Goal: Entertainment & Leisure: Consume media (video, audio)

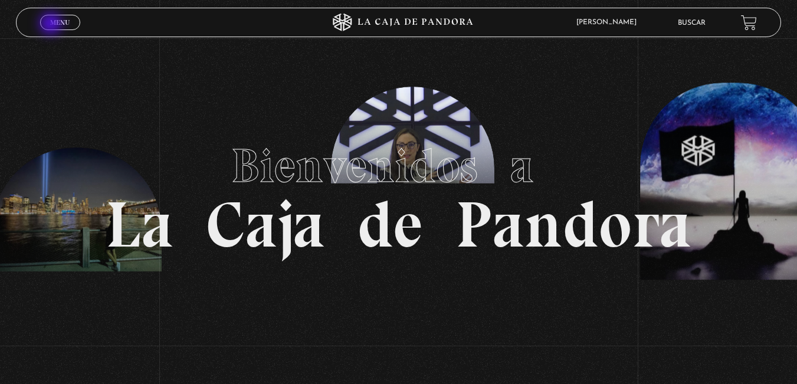
click at [52, 25] on span "Menu" at bounding box center [59, 22] width 19 height 7
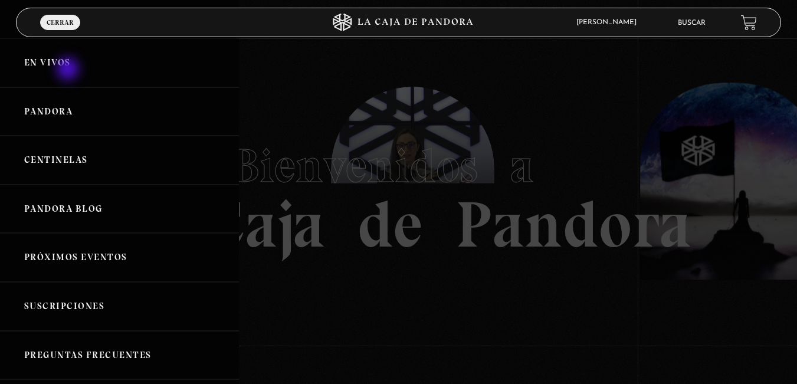
click at [70, 69] on link "En vivos" at bounding box center [119, 62] width 239 height 49
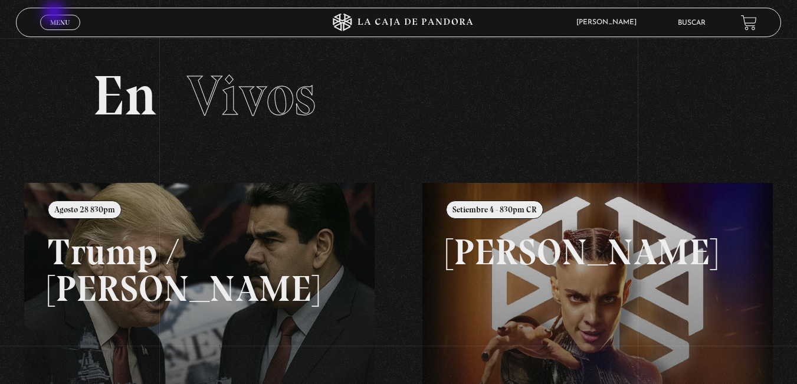
click at [55, 14] on div "Menu Cerrar" at bounding box center [159, 22] width 239 height 28
click at [54, 19] on span "Menu" at bounding box center [59, 22] width 19 height 7
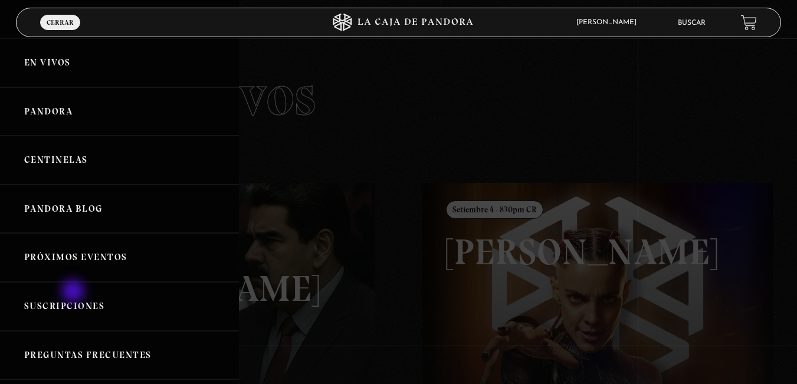
click at [74, 293] on link "Suscripciones" at bounding box center [119, 306] width 239 height 49
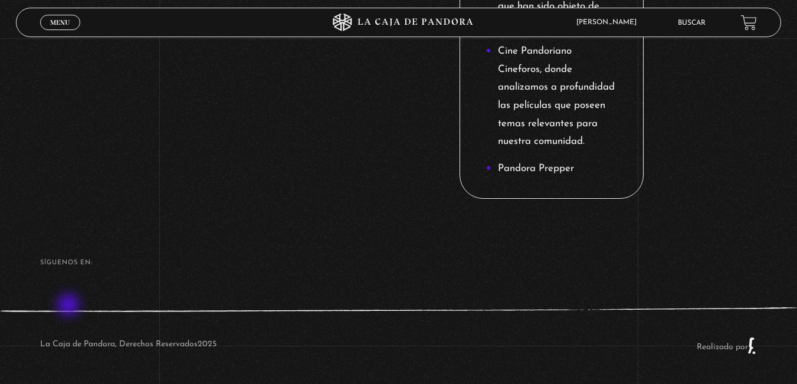
scroll to position [1740, 0]
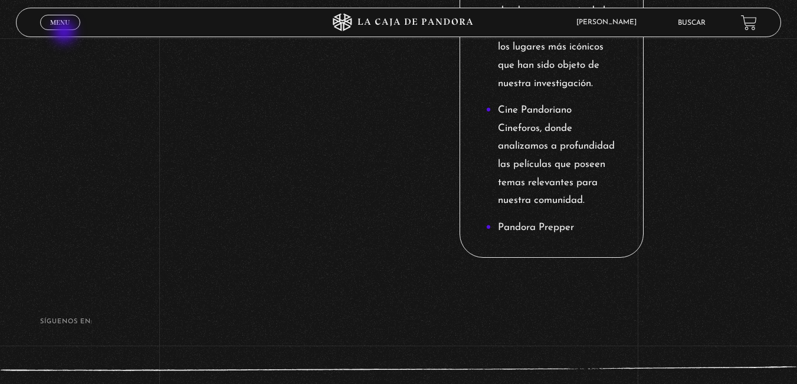
click at [66, 28] on link "Menu Cerrar" at bounding box center [60, 22] width 40 height 15
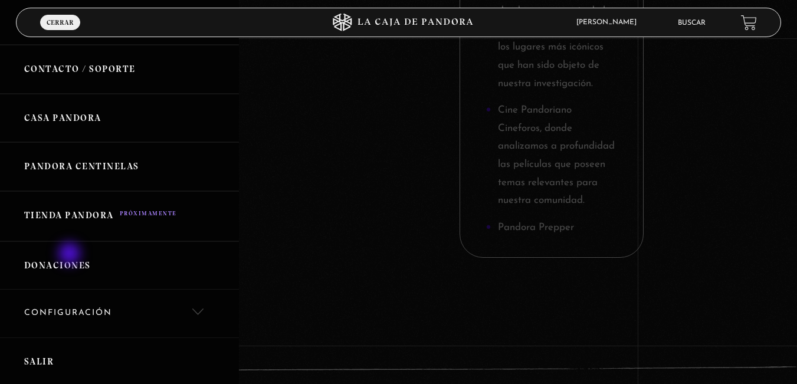
scroll to position [453, 0]
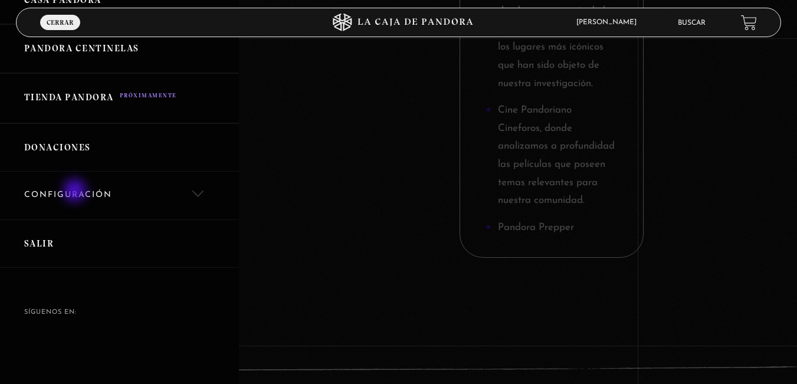
click at [76, 191] on link "Configuración" at bounding box center [119, 196] width 239 height 48
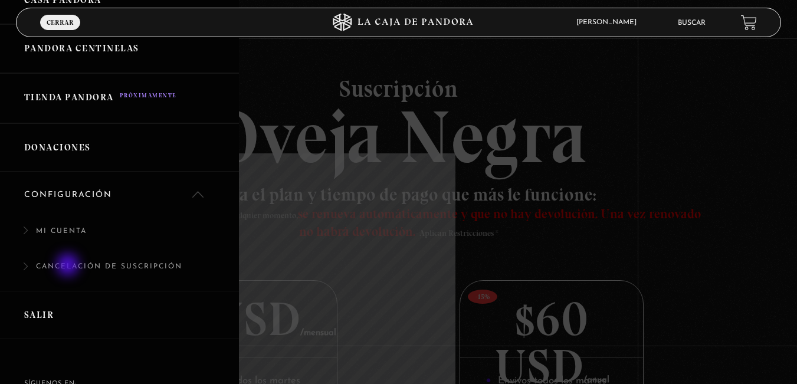
click at [69, 266] on link "Cancelación de suscripción" at bounding box center [119, 273] width 239 height 36
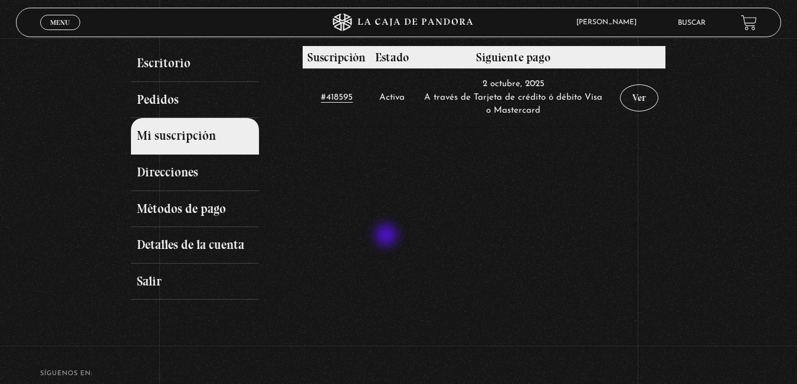
scroll to position [78, 0]
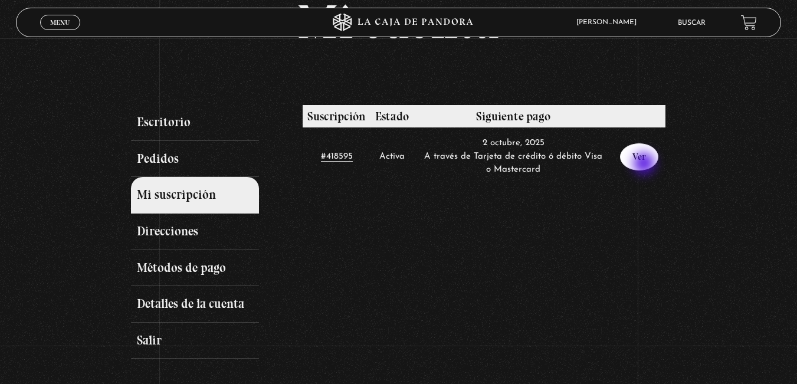
click at [646, 165] on link "Ver" at bounding box center [639, 156] width 38 height 27
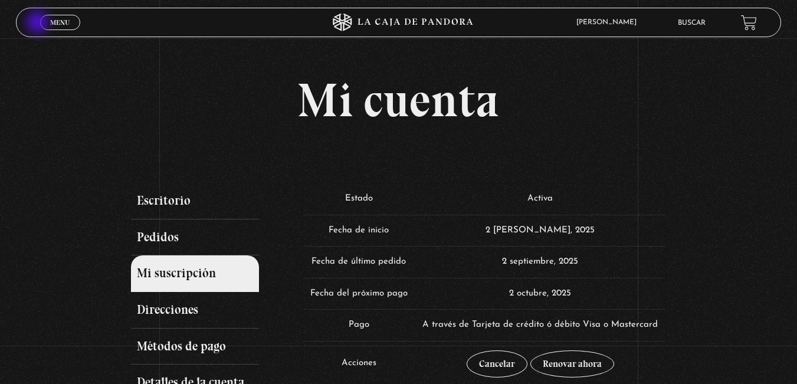
click at [58, 29] on span "Cerrar" at bounding box center [60, 33] width 28 height 8
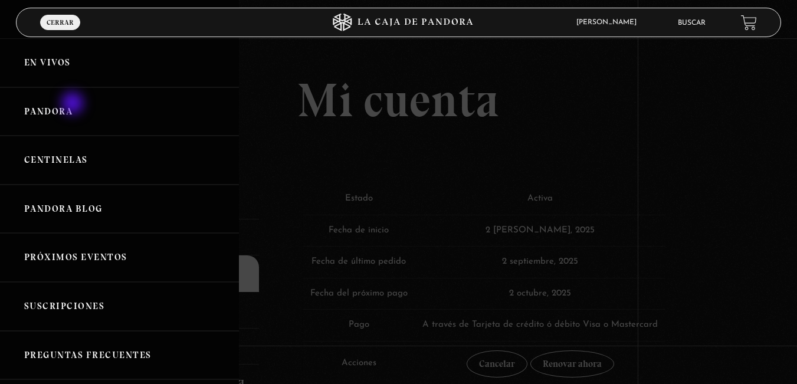
click at [74, 104] on link "Pandora" at bounding box center [119, 111] width 239 height 49
click at [54, 145] on link "Centinelas" at bounding box center [119, 160] width 239 height 49
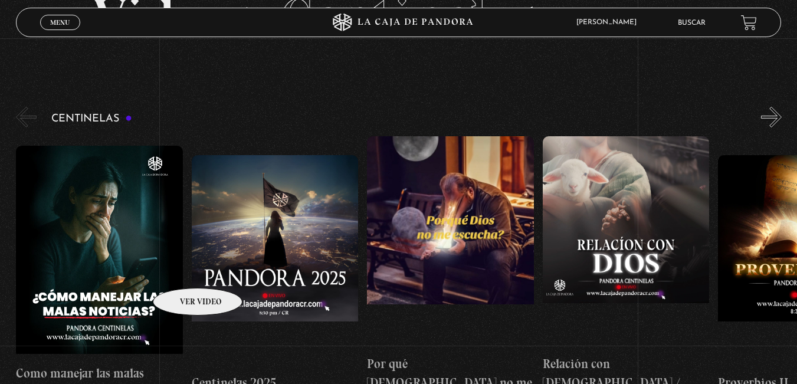
scroll to position [138, 0]
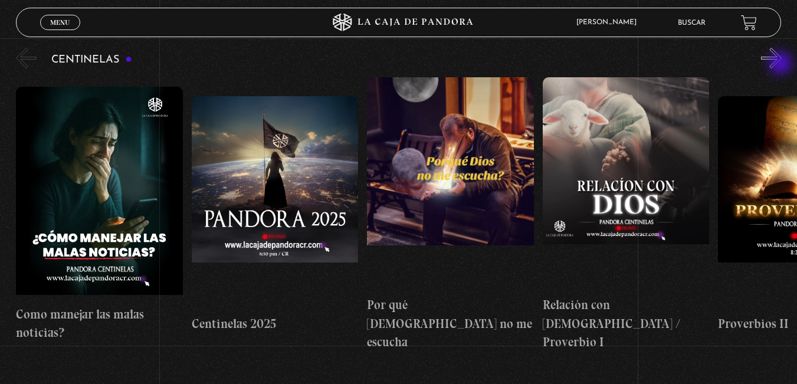
click at [782, 59] on button "»" at bounding box center [771, 58] width 21 height 21
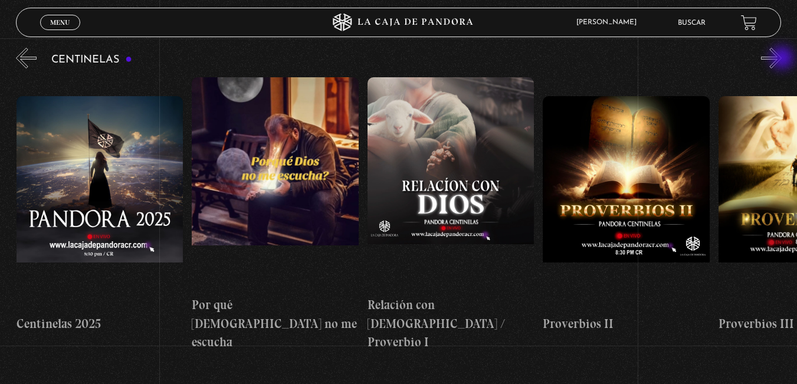
click at [782, 59] on button "»" at bounding box center [771, 58] width 21 height 21
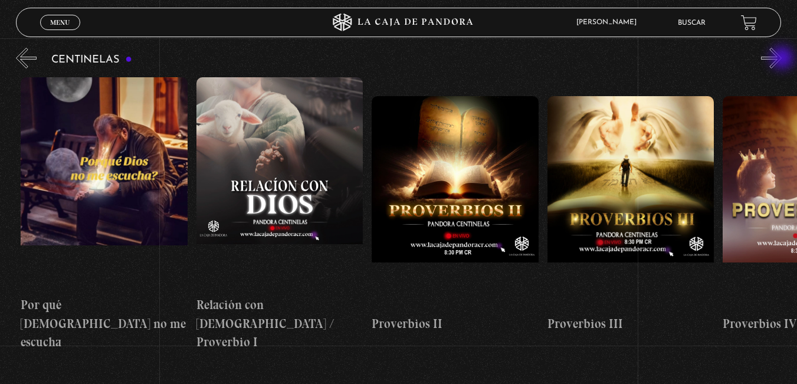
click at [782, 59] on button "»" at bounding box center [771, 58] width 21 height 21
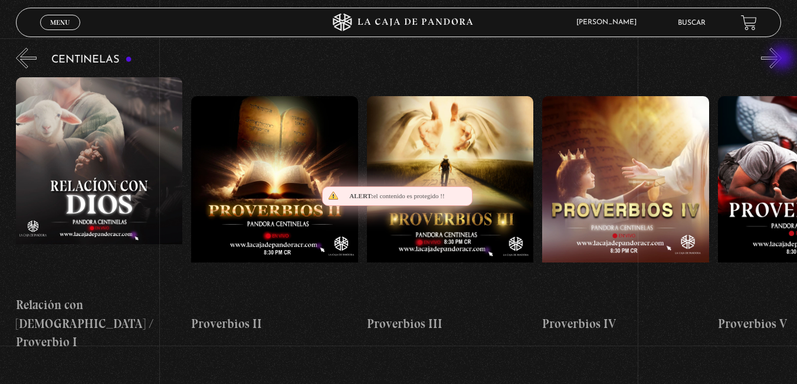
click at [782, 59] on button "»" at bounding box center [771, 58] width 21 height 21
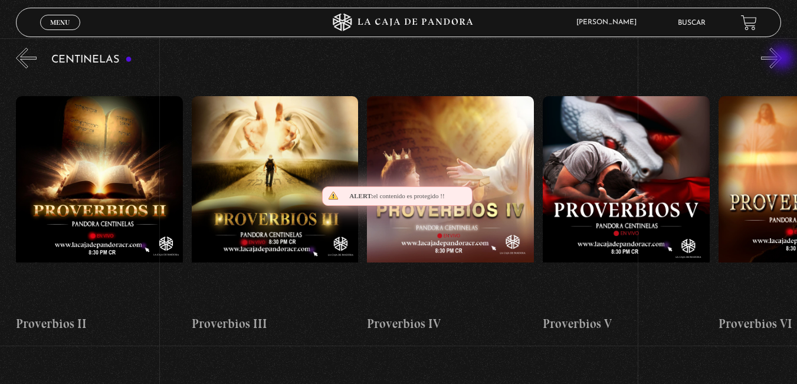
click at [782, 59] on button "»" at bounding box center [771, 58] width 21 height 21
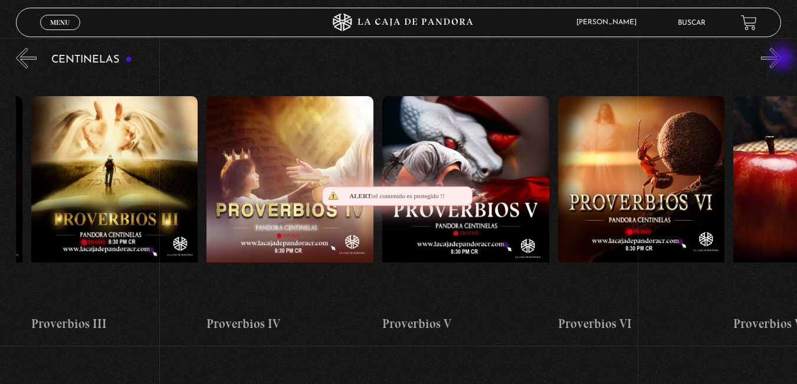
click at [782, 59] on button "»" at bounding box center [771, 58] width 21 height 21
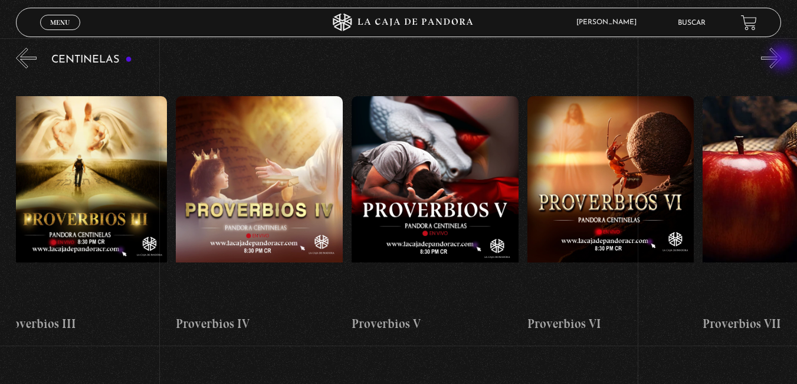
click at [782, 59] on button "»" at bounding box center [771, 58] width 21 height 21
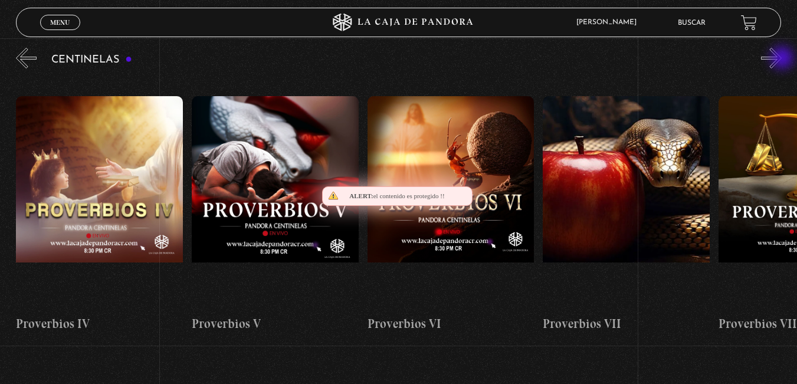
click at [782, 59] on button "»" at bounding box center [771, 58] width 21 height 21
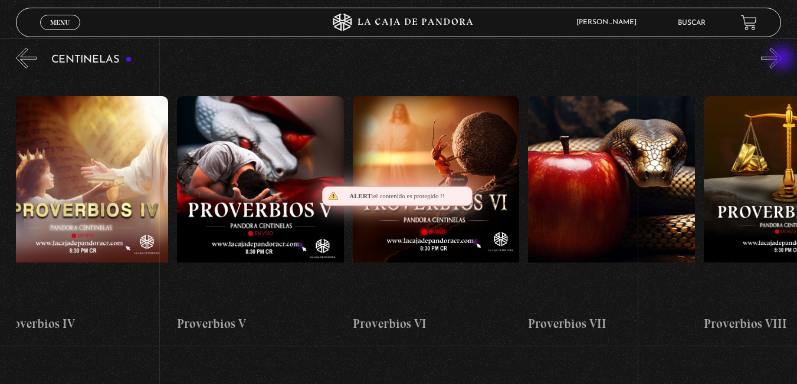
click at [782, 59] on button "»" at bounding box center [771, 58] width 21 height 21
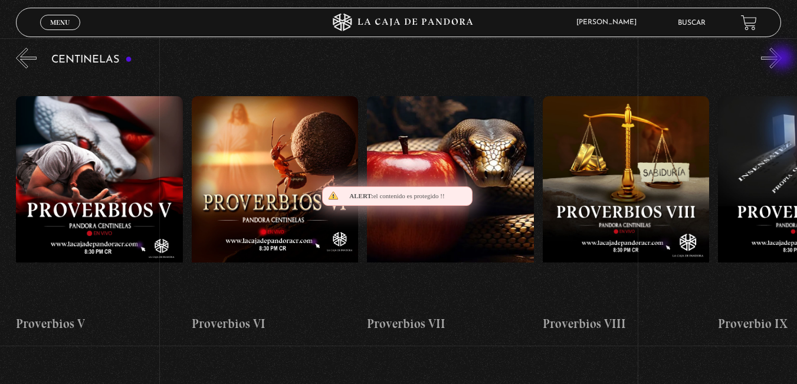
click at [782, 59] on button "»" at bounding box center [771, 58] width 21 height 21
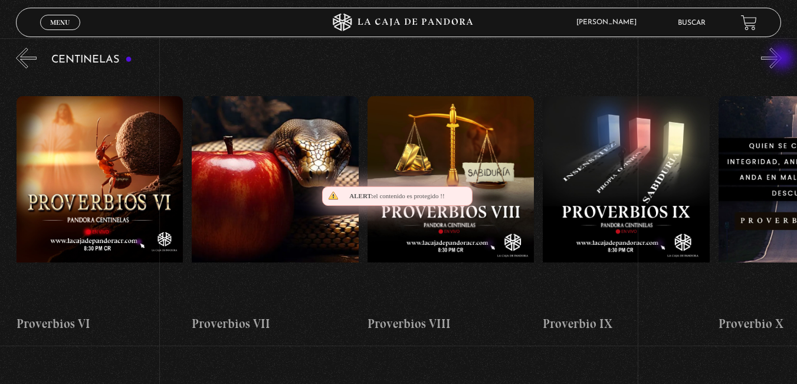
click at [782, 59] on button "»" at bounding box center [771, 58] width 21 height 21
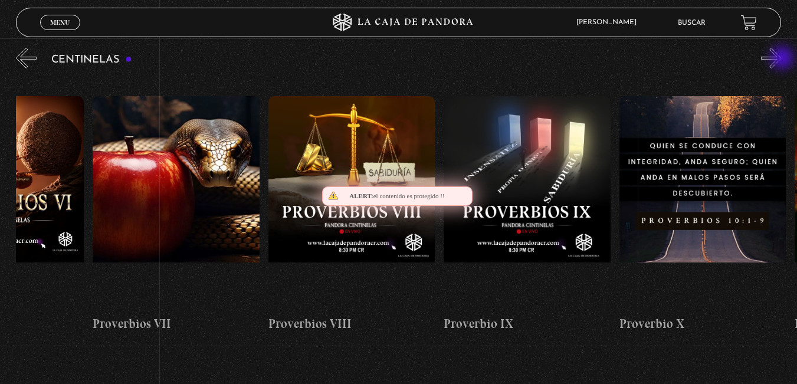
click at [782, 59] on button "»" at bounding box center [771, 58] width 21 height 21
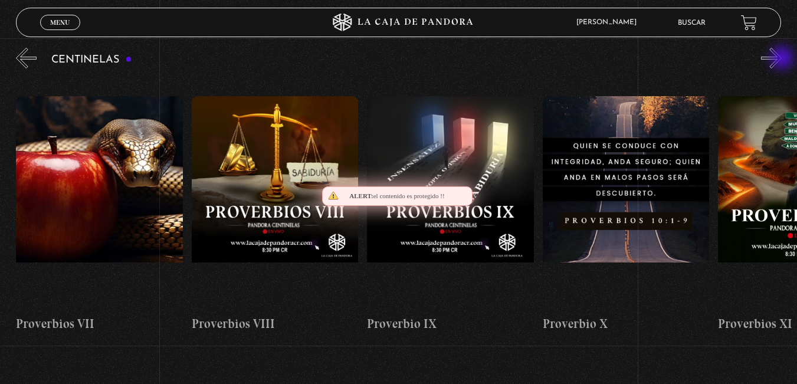
click at [782, 59] on button "»" at bounding box center [771, 58] width 21 height 21
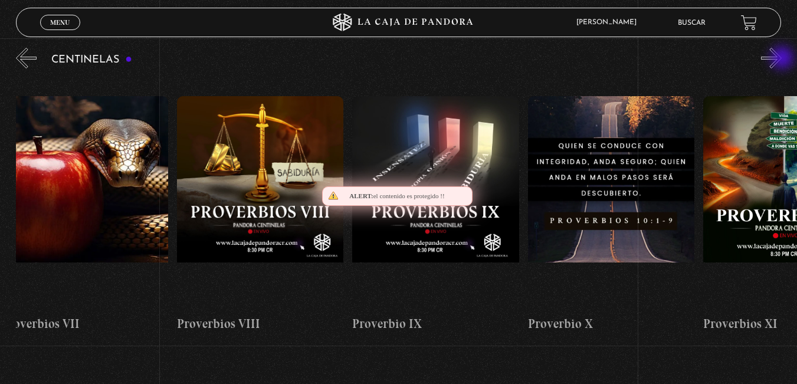
click at [782, 59] on button "»" at bounding box center [771, 58] width 21 height 21
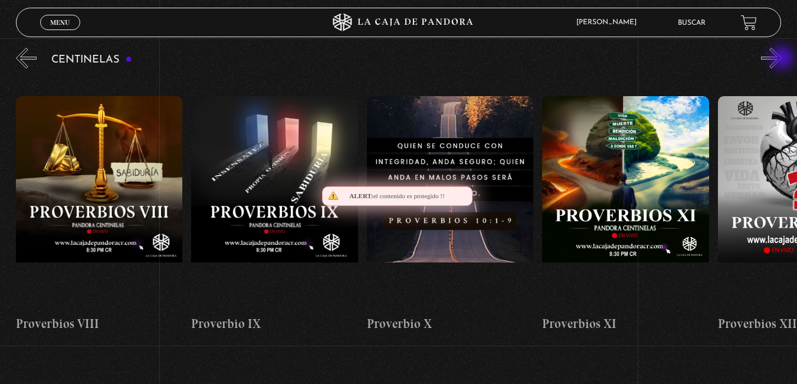
click at [782, 59] on button "»" at bounding box center [771, 58] width 21 height 21
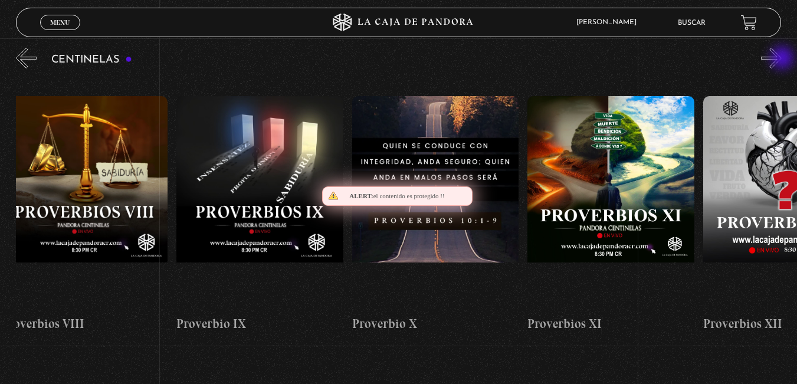
click at [782, 59] on button "»" at bounding box center [771, 58] width 21 height 21
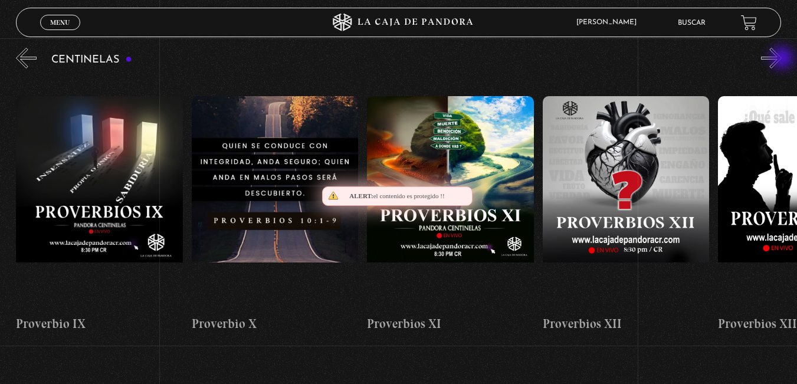
click at [782, 59] on button "»" at bounding box center [771, 58] width 21 height 21
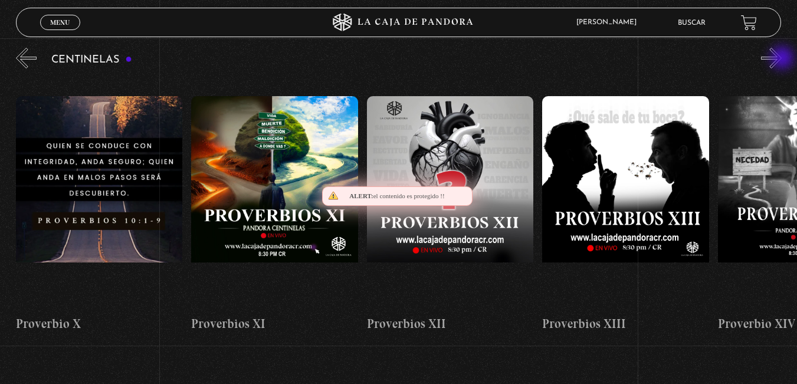
click at [782, 59] on button "»" at bounding box center [771, 58] width 21 height 21
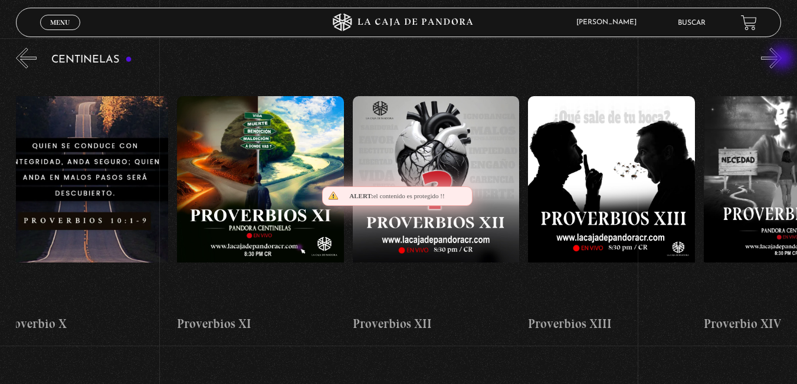
click at [782, 59] on button "»" at bounding box center [771, 58] width 21 height 21
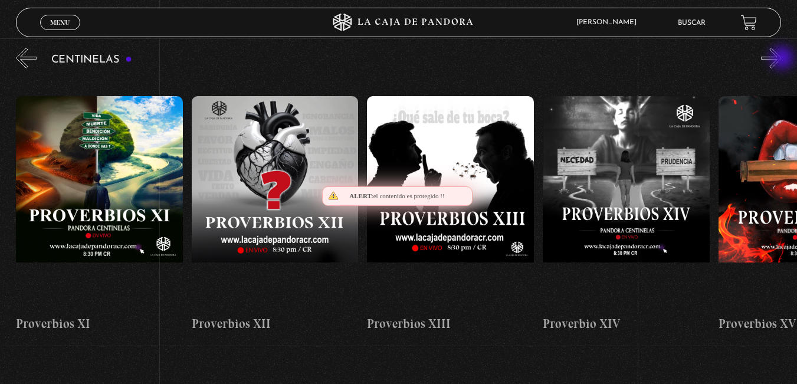
click at [782, 59] on button "»" at bounding box center [771, 58] width 21 height 21
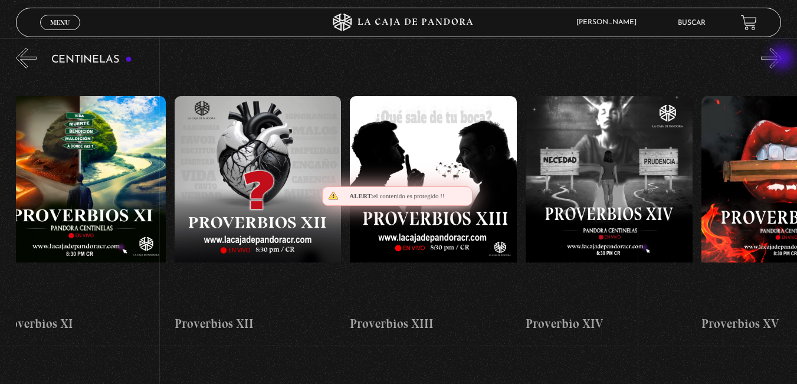
click at [782, 59] on button "»" at bounding box center [771, 58] width 21 height 21
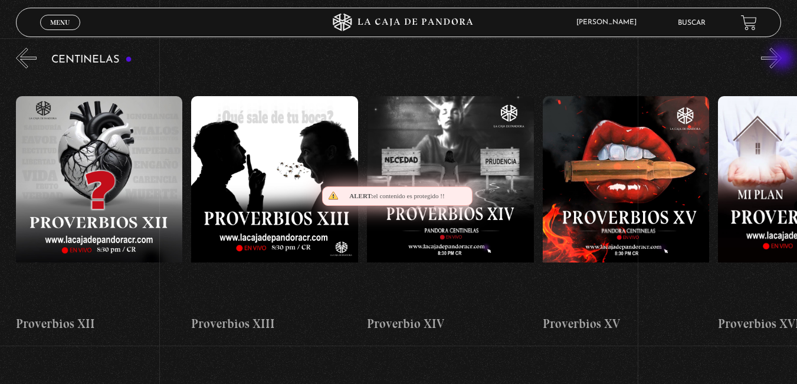
click at [782, 59] on button "»" at bounding box center [771, 58] width 21 height 21
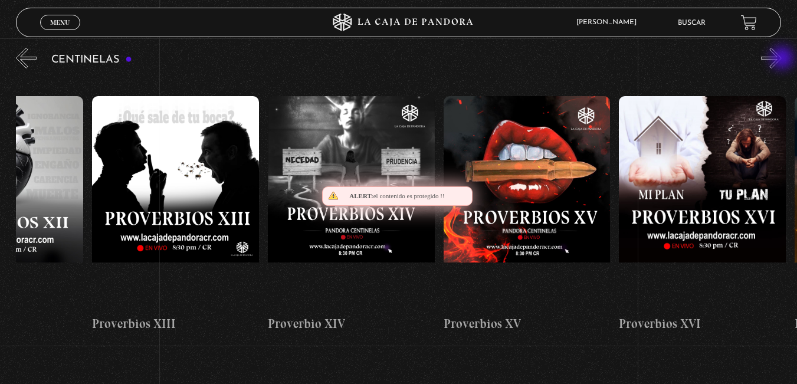
click at [782, 59] on button "»" at bounding box center [771, 58] width 21 height 21
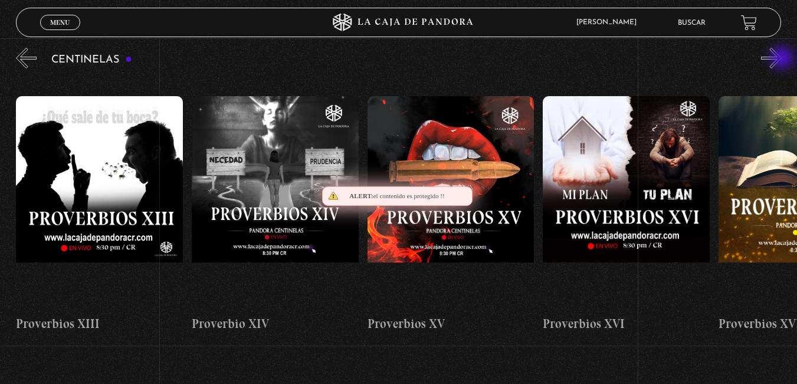
click at [782, 59] on button "»" at bounding box center [771, 58] width 21 height 21
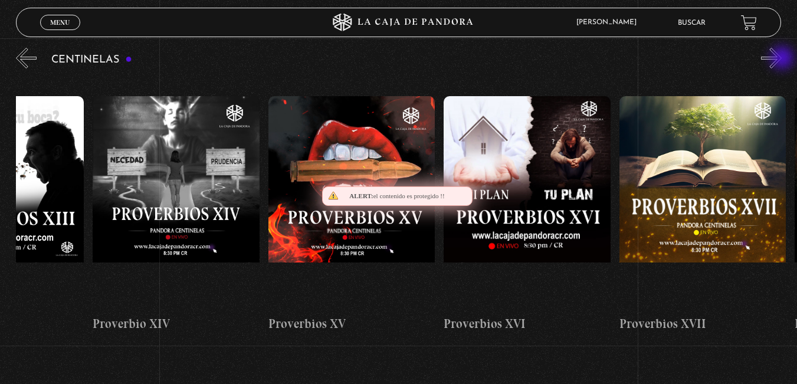
click at [782, 59] on button "»" at bounding box center [771, 58] width 21 height 21
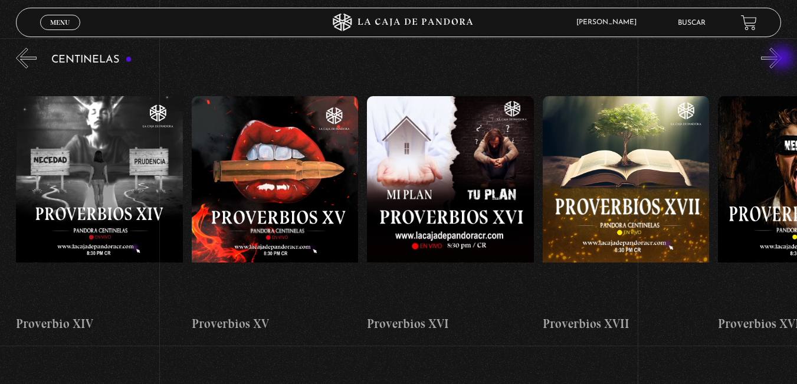
click at [782, 59] on button "»" at bounding box center [771, 58] width 21 height 21
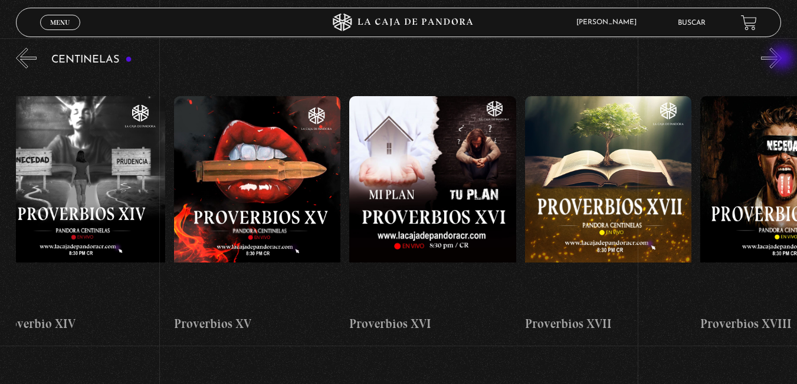
click at [782, 59] on button "»" at bounding box center [771, 58] width 21 height 21
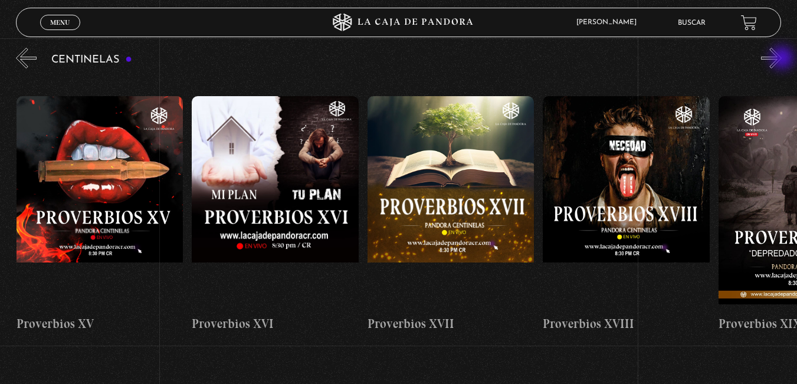
click at [782, 59] on button "»" at bounding box center [771, 58] width 21 height 21
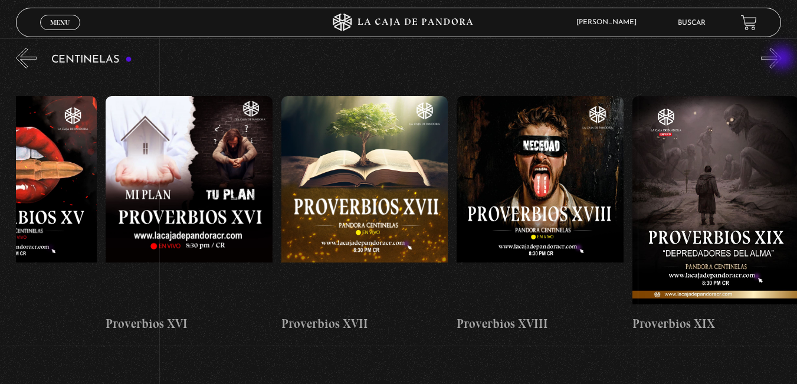
click at [782, 59] on button "»" at bounding box center [771, 58] width 21 height 21
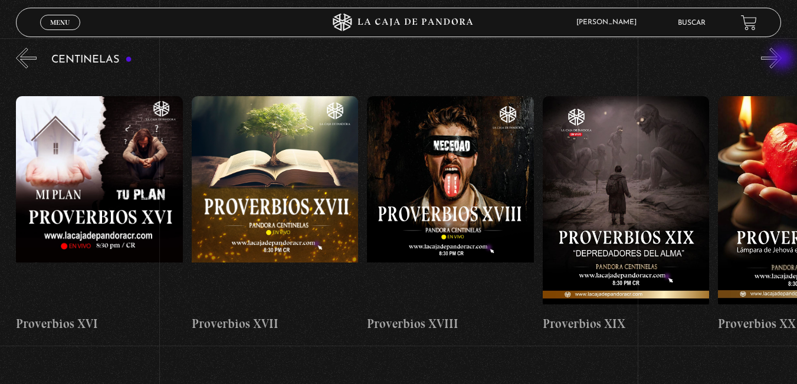
click at [782, 59] on button "»" at bounding box center [771, 58] width 21 height 21
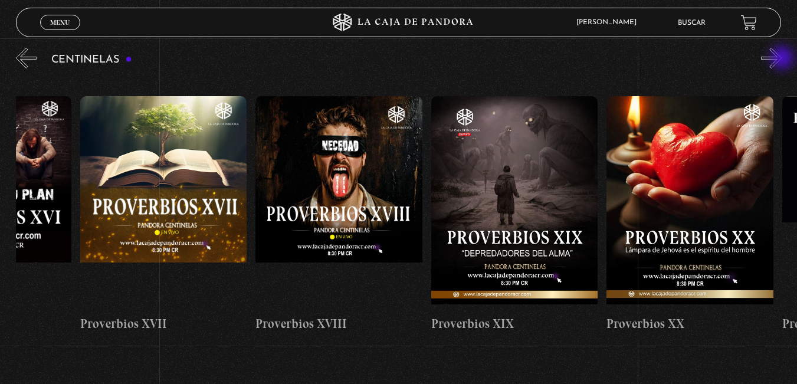
click at [782, 59] on button "»" at bounding box center [771, 58] width 21 height 21
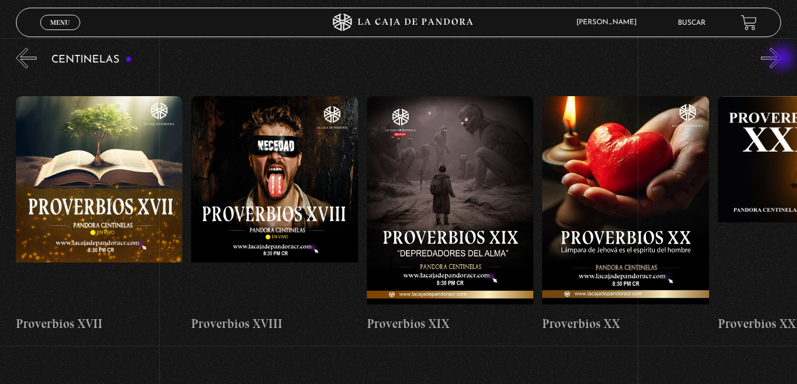
click at [782, 59] on button "»" at bounding box center [771, 58] width 21 height 21
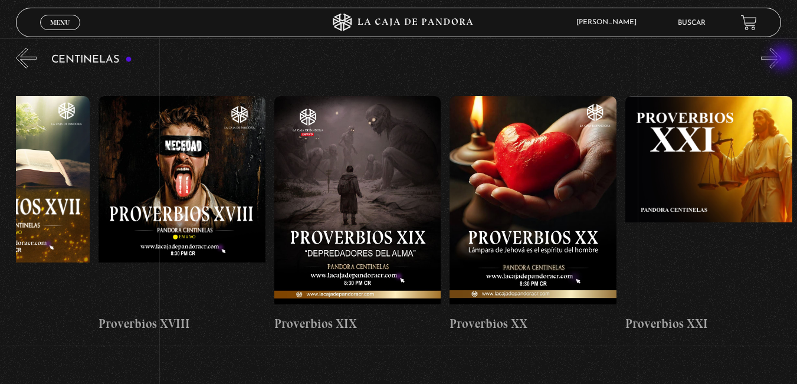
click at [782, 59] on button "»" at bounding box center [771, 58] width 21 height 21
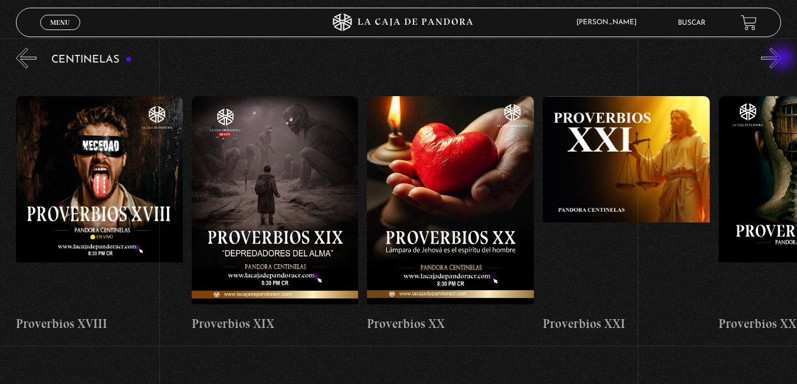
click at [782, 59] on button "»" at bounding box center [771, 58] width 21 height 21
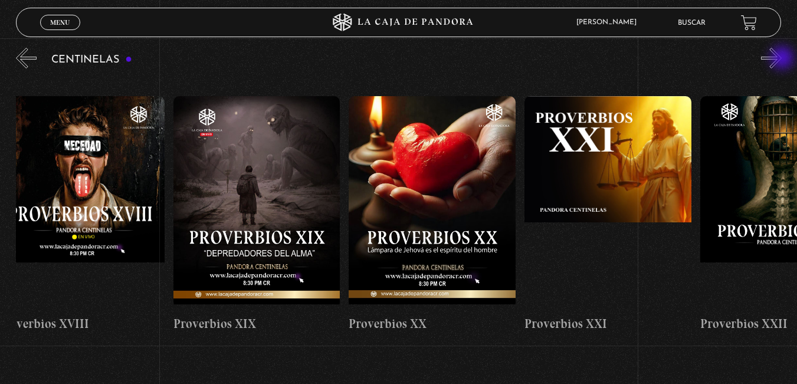
click at [782, 59] on button "»" at bounding box center [771, 58] width 21 height 21
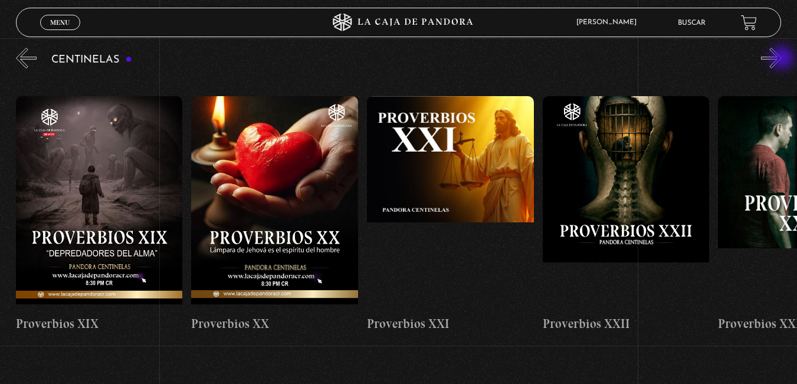
click at [782, 59] on button "»" at bounding box center [771, 58] width 21 height 21
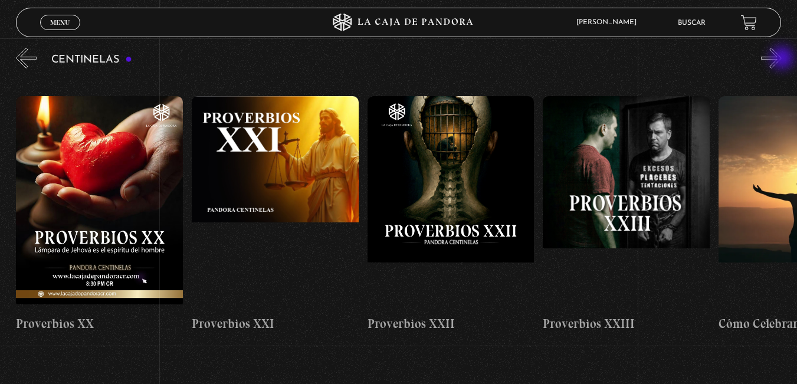
click at [782, 59] on button "»" at bounding box center [771, 58] width 21 height 21
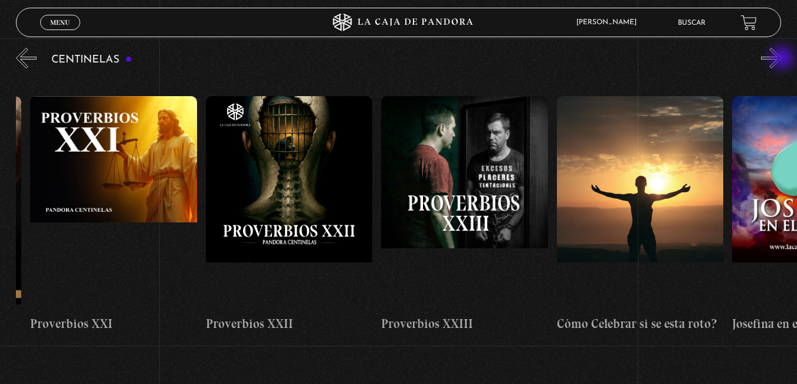
click at [782, 59] on button "»" at bounding box center [771, 58] width 21 height 21
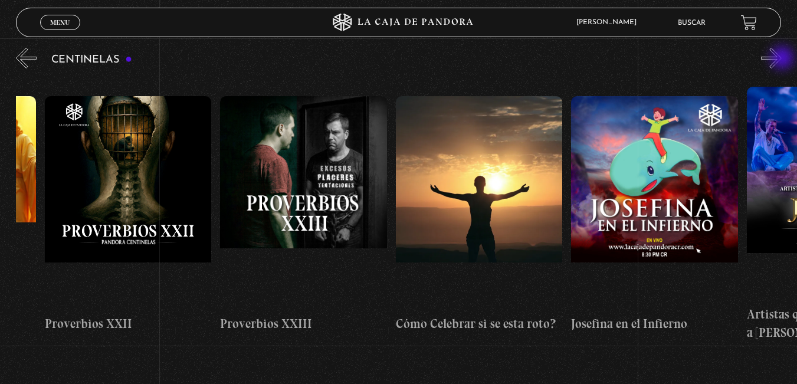
click at [782, 59] on button "»" at bounding box center [771, 58] width 21 height 21
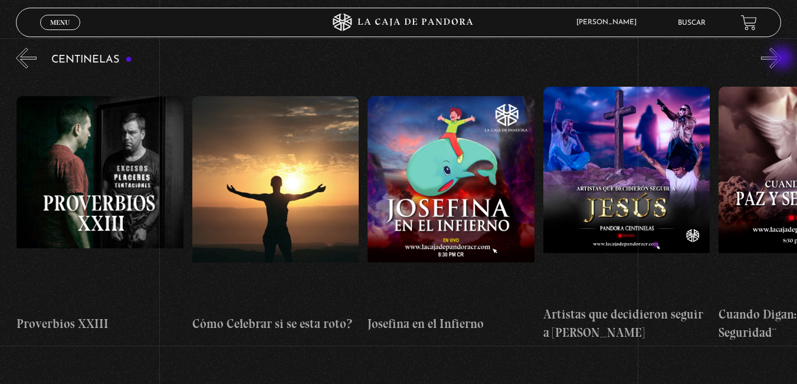
click at [782, 59] on button "»" at bounding box center [771, 58] width 21 height 21
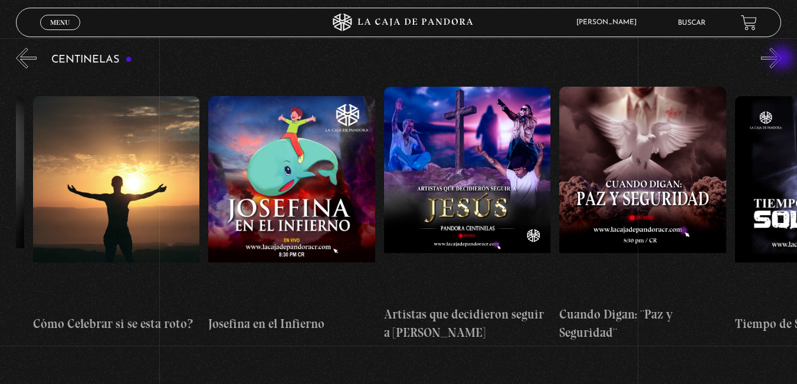
click at [782, 59] on button "»" at bounding box center [771, 58] width 21 height 21
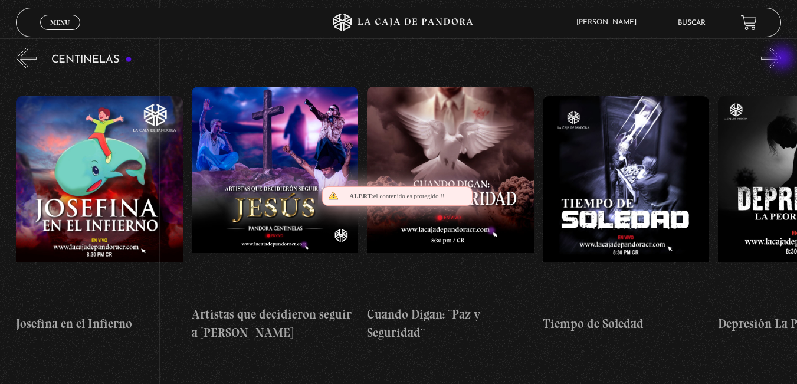
click at [782, 59] on button "»" at bounding box center [771, 58] width 21 height 21
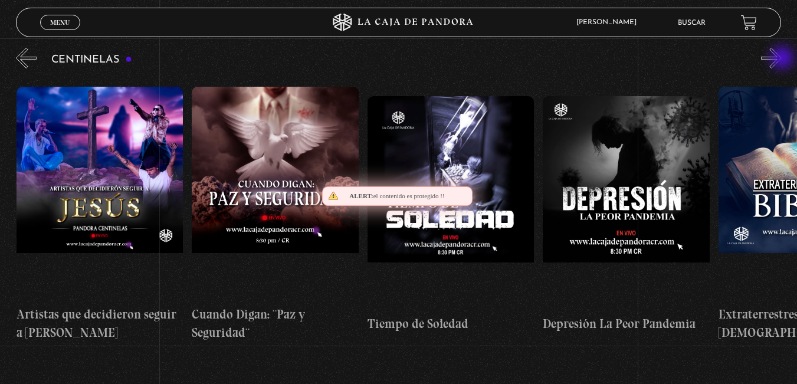
click at [782, 59] on button "»" at bounding box center [771, 58] width 21 height 21
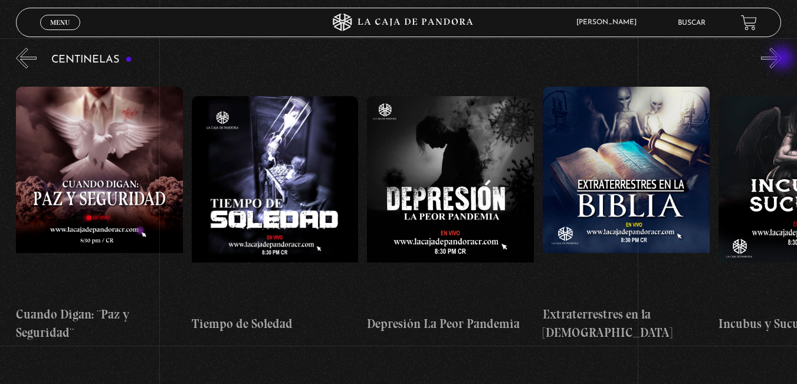
click at [782, 59] on button "»" at bounding box center [771, 58] width 21 height 21
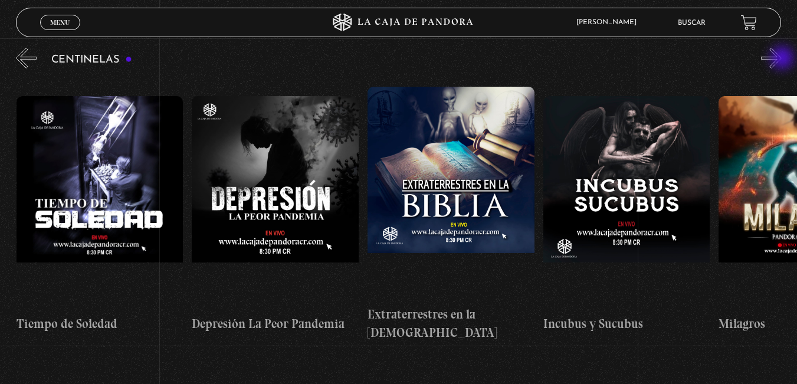
click at [782, 59] on button "»" at bounding box center [771, 58] width 21 height 21
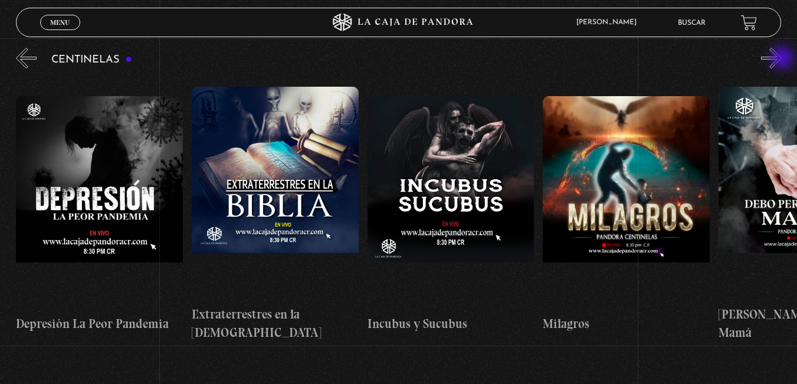
click at [782, 59] on button "»" at bounding box center [771, 58] width 21 height 21
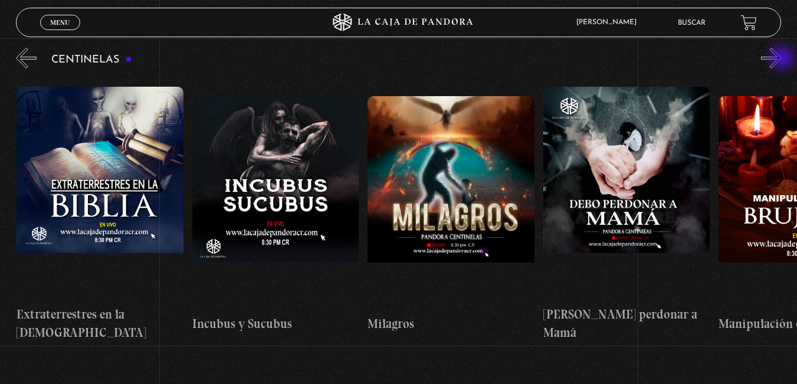
click at [782, 59] on button "»" at bounding box center [771, 58] width 21 height 21
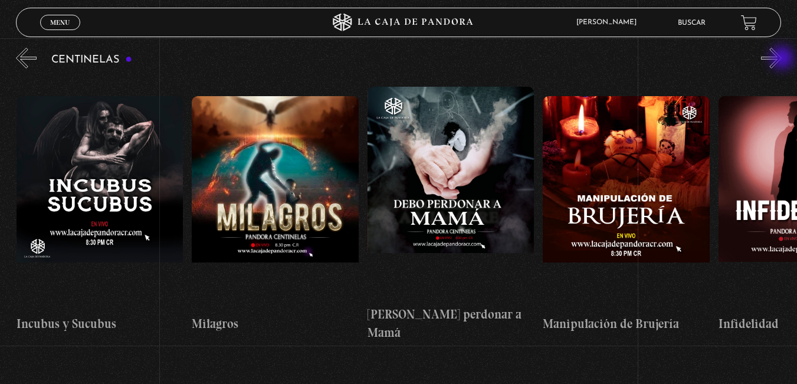
click at [782, 59] on button "»" at bounding box center [771, 58] width 21 height 21
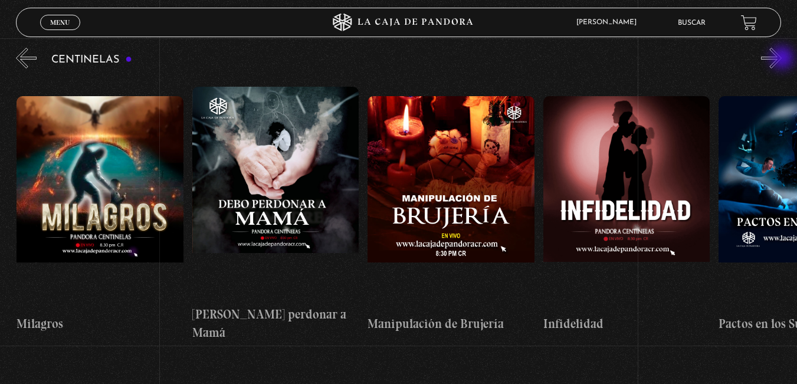
click at [782, 59] on button "»" at bounding box center [771, 58] width 21 height 21
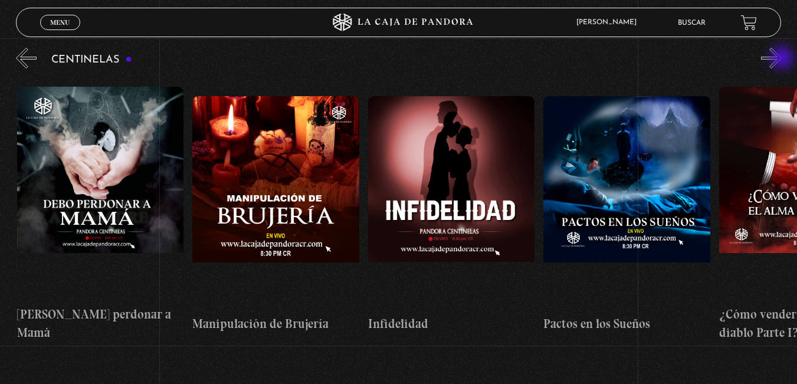
click at [782, 59] on button "»" at bounding box center [771, 58] width 21 height 21
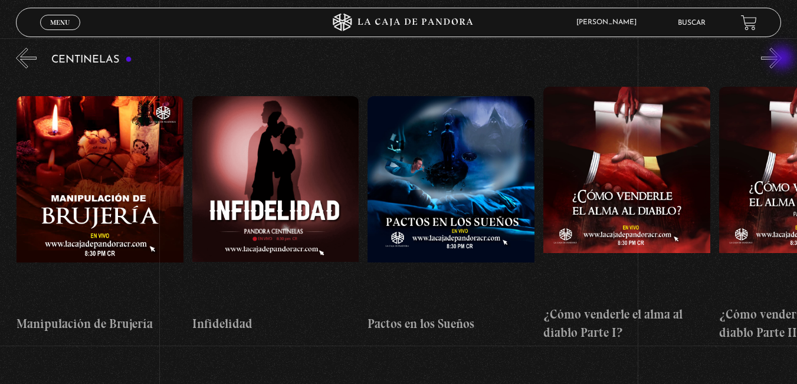
click at [782, 59] on button "»" at bounding box center [771, 58] width 21 height 21
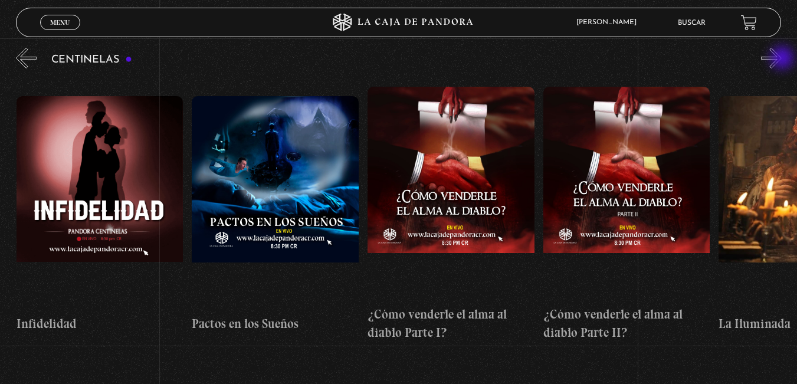
click at [782, 59] on button "»" at bounding box center [771, 58] width 21 height 21
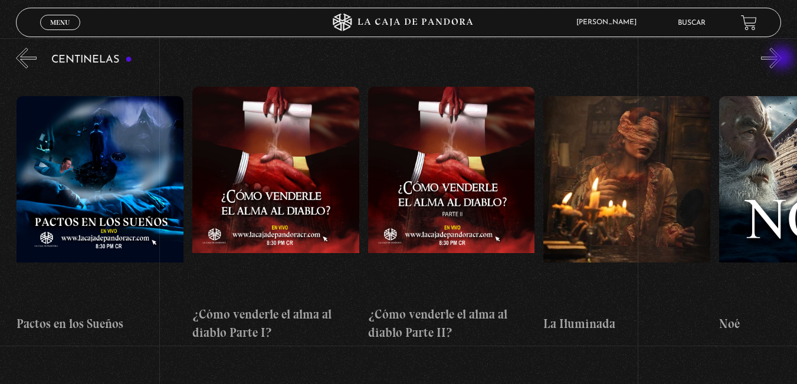
scroll to position [0, 6674]
click at [156, 161] on figure at bounding box center [99, 202] width 167 height 212
